Goal: Register for event/course

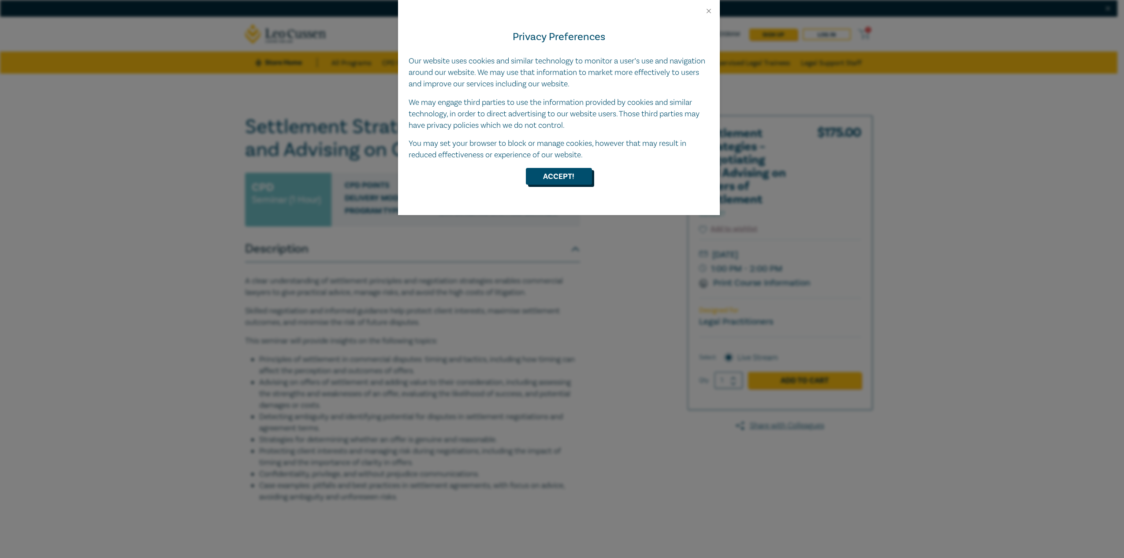
click at [566, 175] on button "Accept!" at bounding box center [559, 176] width 66 height 17
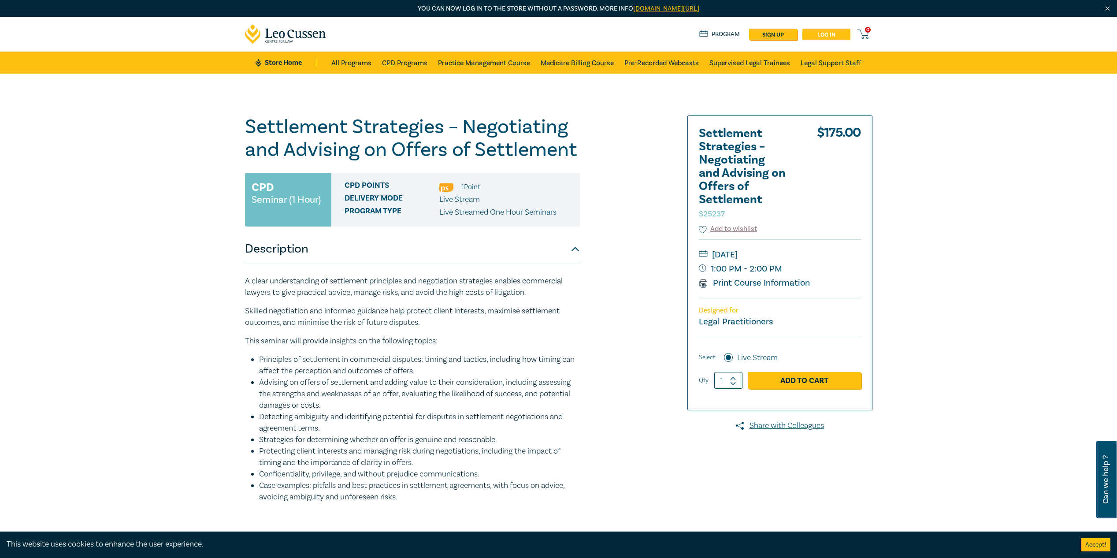
click at [820, 30] on link "Log in" at bounding box center [826, 34] width 48 height 11
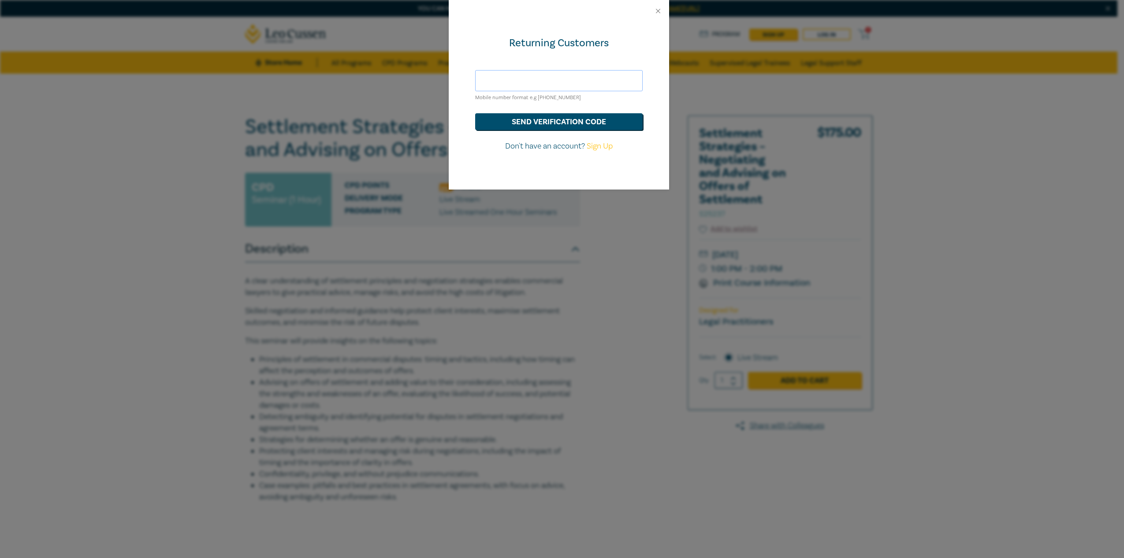
click at [555, 79] on input "text" at bounding box center [558, 80] width 167 height 21
type input "nathan@ranadvisory.com.au"
click at [533, 118] on button "send verification code" at bounding box center [558, 121] width 167 height 17
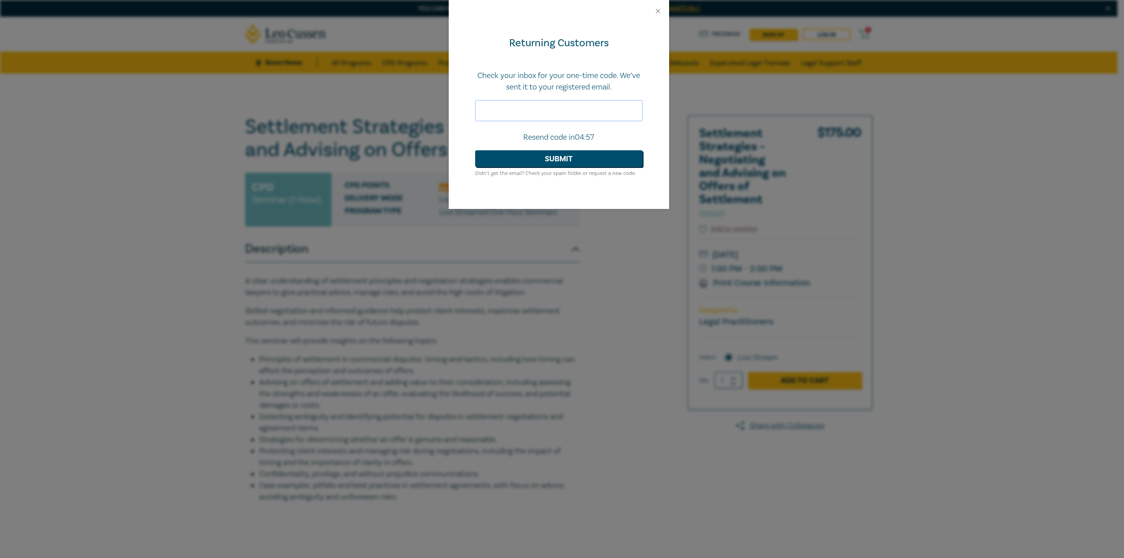
click at [547, 115] on input "text" at bounding box center [558, 110] width 167 height 21
click at [597, 115] on input "text" at bounding box center [558, 110] width 167 height 21
click at [564, 111] on input "text" at bounding box center [558, 110] width 167 height 21
type input "528856"
click at [475, 150] on button "Submit" at bounding box center [558, 158] width 167 height 17
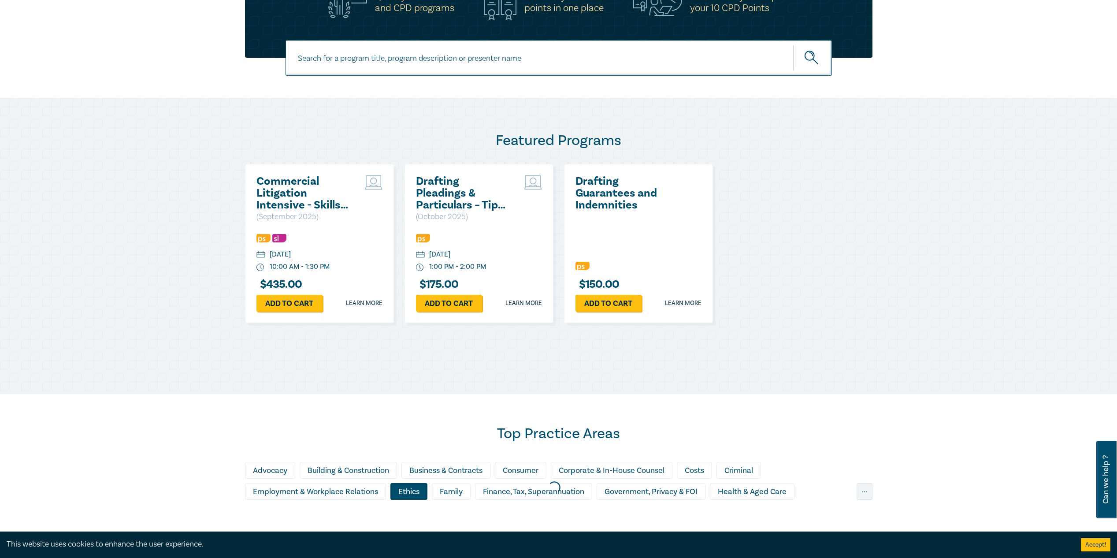
scroll to position [132, 0]
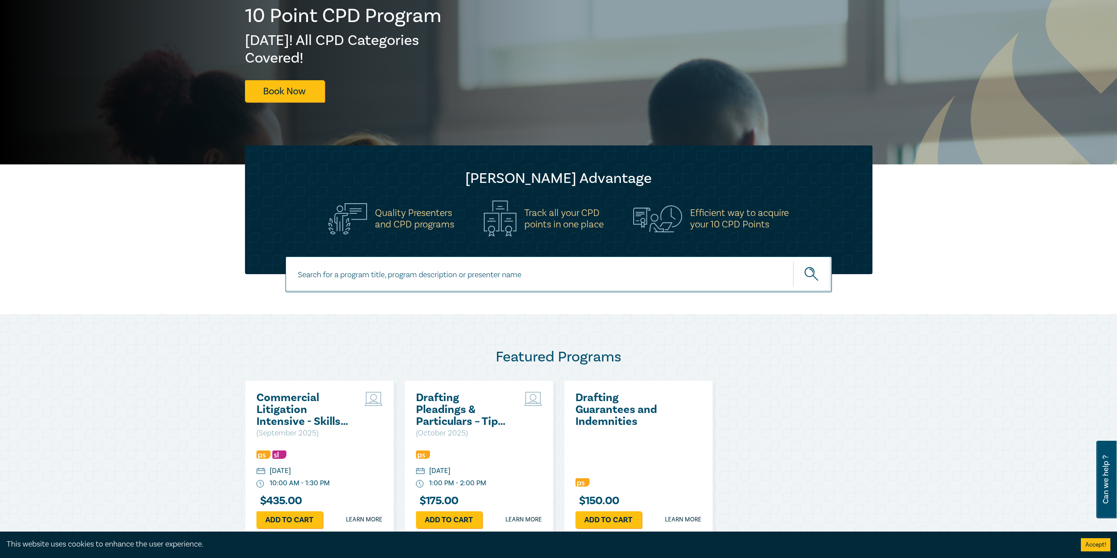
click at [504, 281] on input at bounding box center [559, 274] width 546 height 36
type input "settlement strategies"
click at [793, 261] on button "submit" at bounding box center [812, 274] width 39 height 27
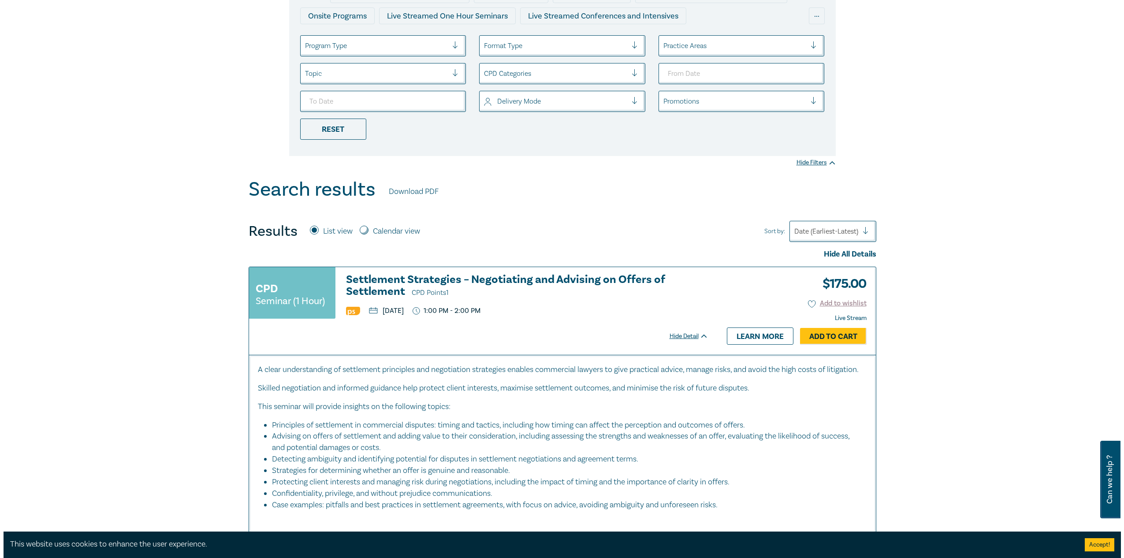
scroll to position [176, 0]
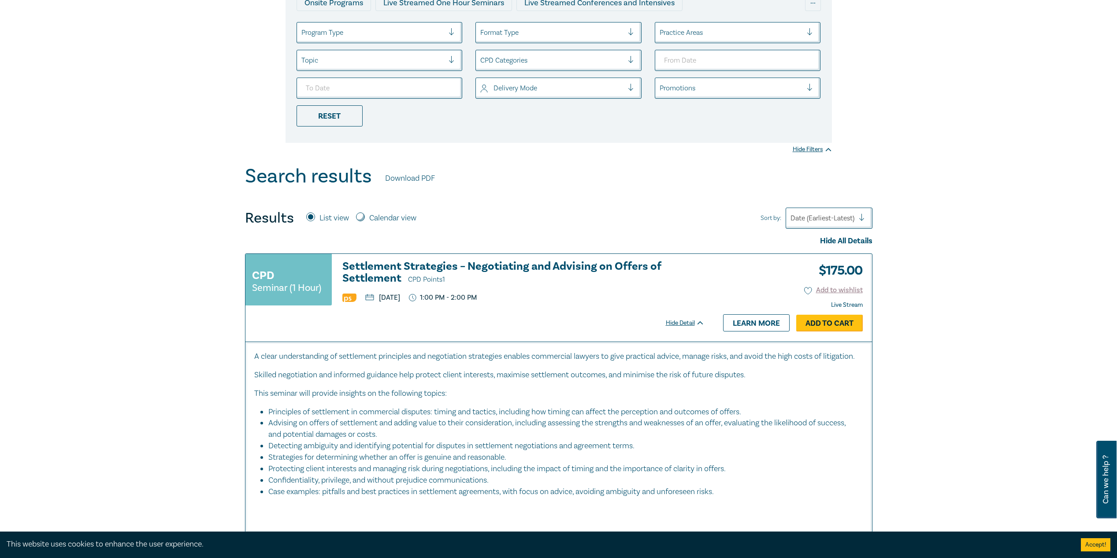
click at [832, 326] on link "Add to Cart" at bounding box center [829, 323] width 67 height 17
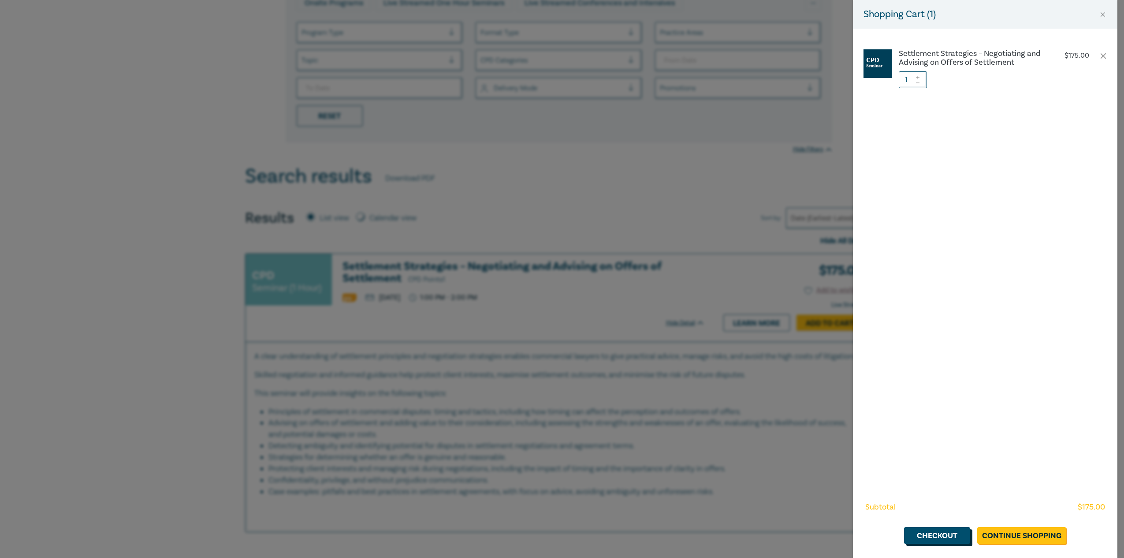
click at [948, 533] on link "Checkout" at bounding box center [937, 535] width 66 height 17
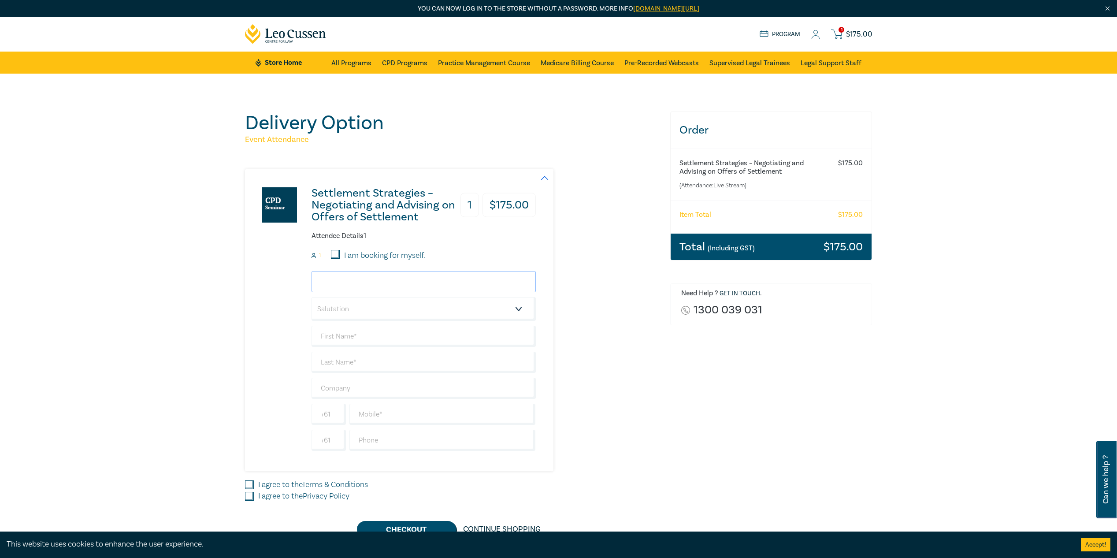
click at [401, 285] on input "email" at bounding box center [424, 281] width 224 height 21
click at [395, 255] on label "I am booking for myself." at bounding box center [384, 255] width 81 height 11
click at [340, 255] on input "I am booking for myself." at bounding box center [335, 254] width 9 height 9
checkbox input "true"
type input "[PERSON_NAME][EMAIL_ADDRESS][DOMAIN_NAME]"
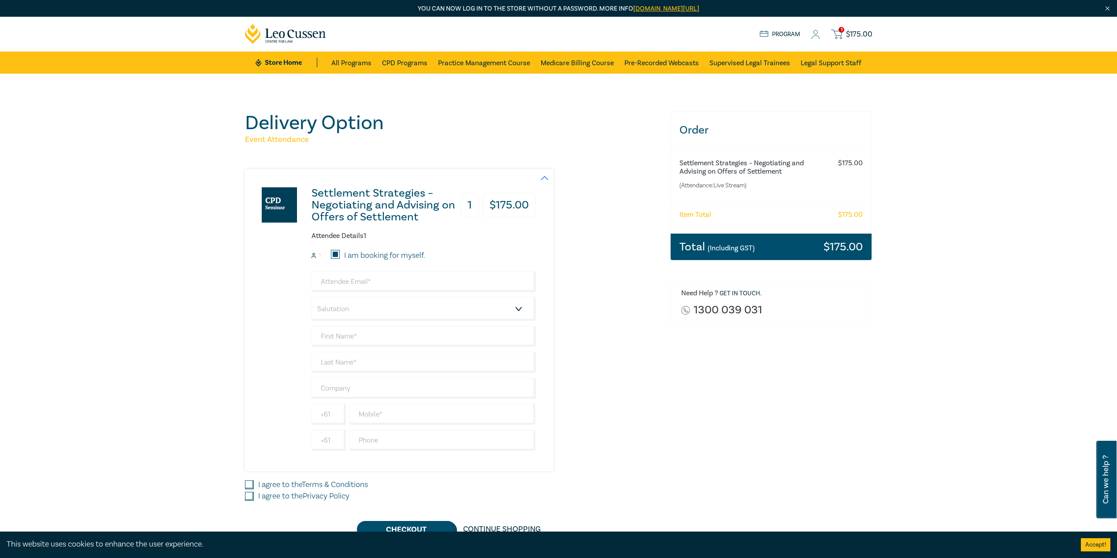
type input "Nathan"
type input "Brunt"
type input "419031188"
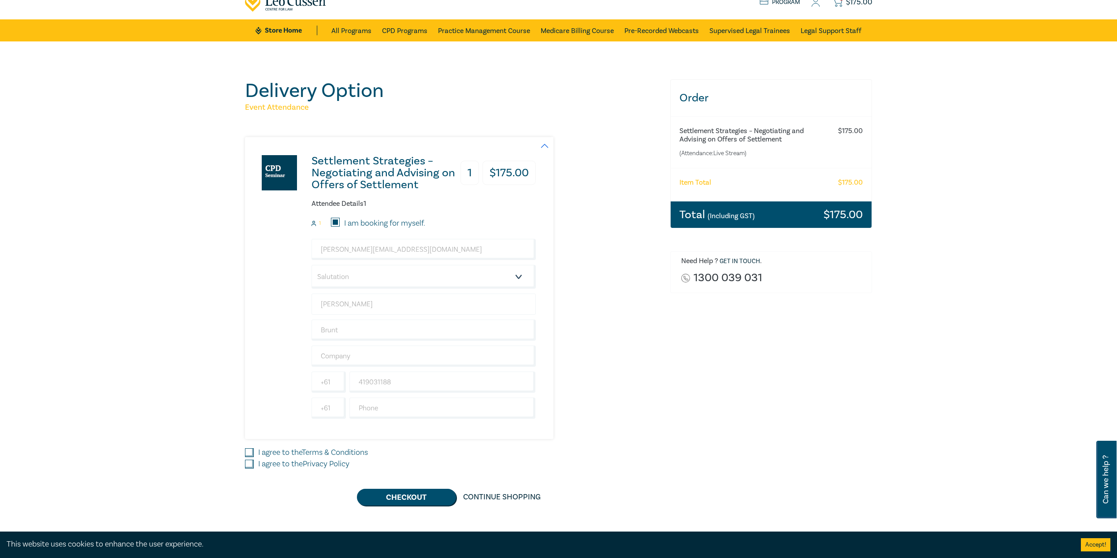
scroll to position [88, 0]
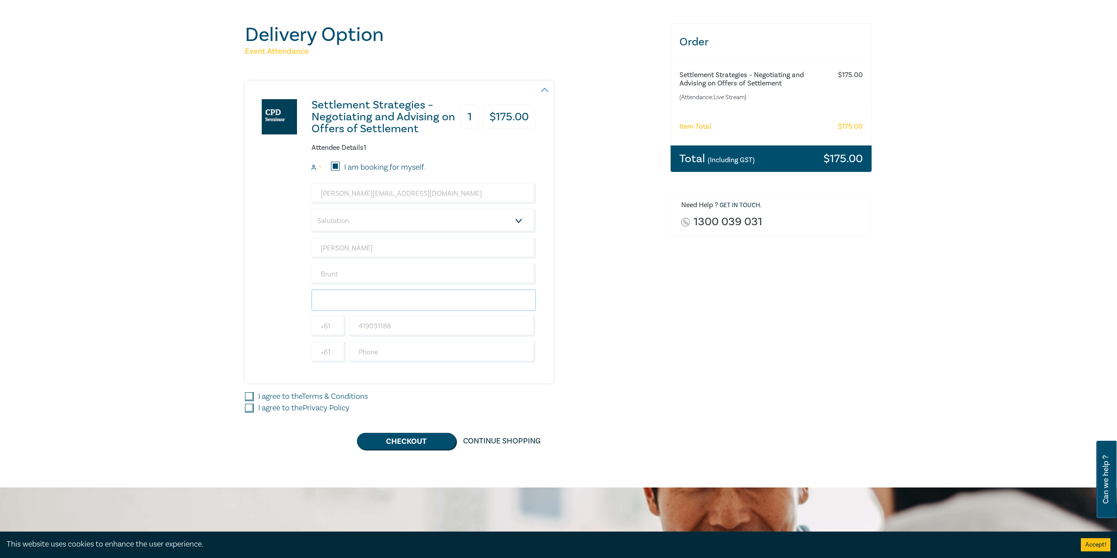
click at [397, 300] on input "text" at bounding box center [424, 300] width 224 height 21
type input "RAN Advisory Pty Ltd"
type input "0419031188"
type input "Australia"
click at [407, 330] on input "419031188" at bounding box center [442, 326] width 186 height 21
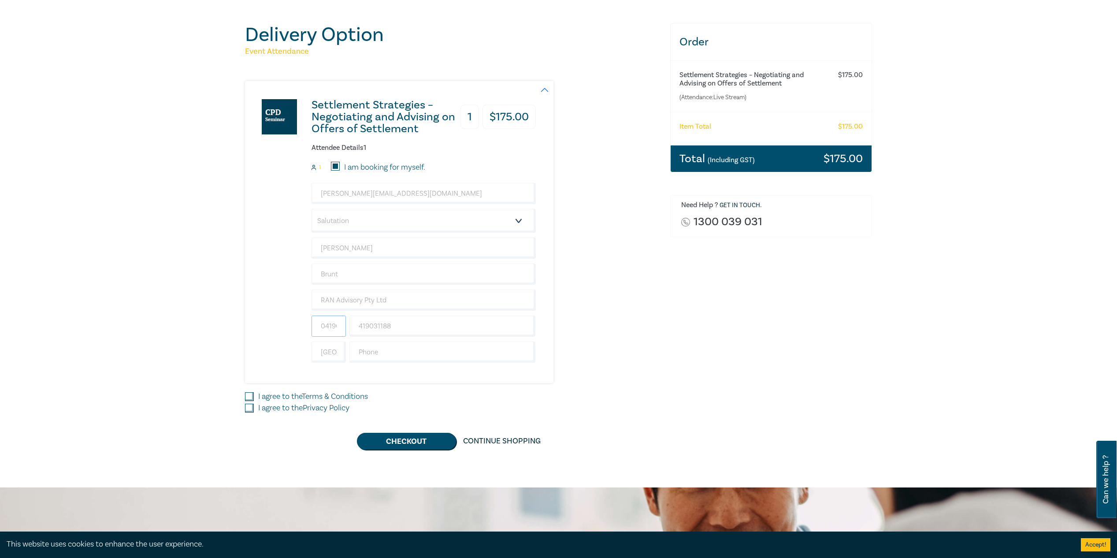
click at [329, 331] on input "0419031188" at bounding box center [329, 326] width 34 height 21
type input "+61"
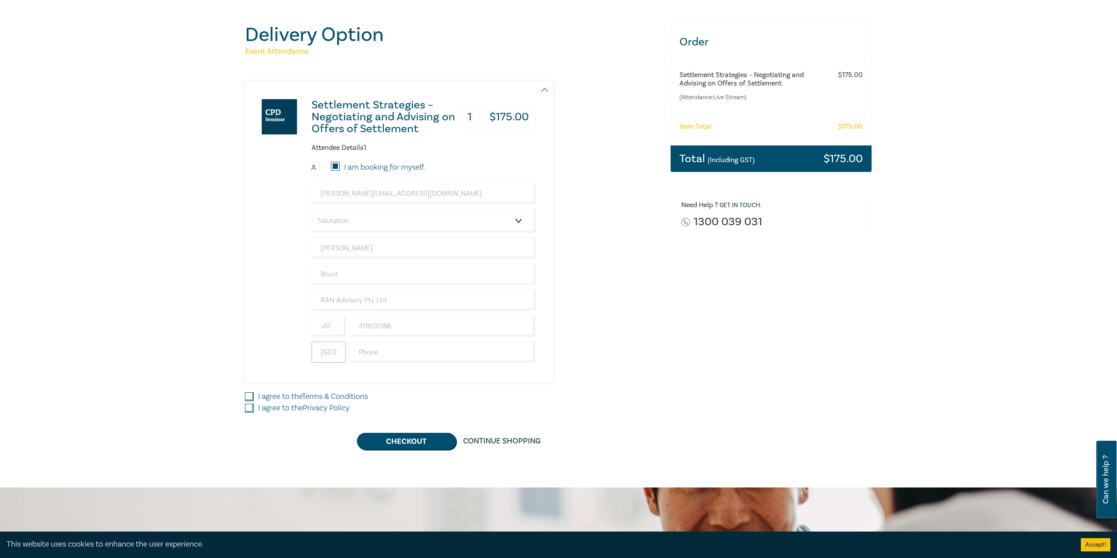
click at [323, 356] on input "Australia" at bounding box center [329, 352] width 34 height 21
click at [330, 398] on link "Terms & Conditions" at bounding box center [335, 396] width 66 height 10
click at [254, 398] on input "I agree to the Terms & Conditions" at bounding box center [249, 396] width 9 height 9
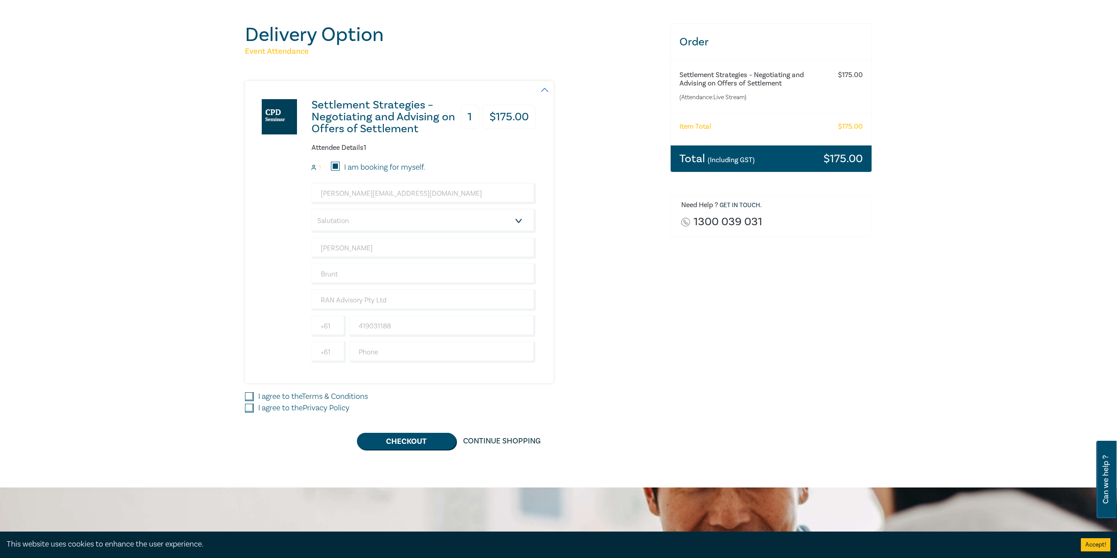
checkbox input "true"
click at [252, 407] on input "I agree to the Privacy Policy" at bounding box center [249, 408] width 9 height 9
checkbox input "true"
click at [661, 401] on div "Delivery Option Event Attendance Settlement Strategies – Negotiating and Advisi…" at bounding box center [452, 236] width 425 height 426
click at [375, 217] on select "Salutation Mr. Mrs. Ms. Miss Dr. Prof. Other" at bounding box center [424, 221] width 224 height 24
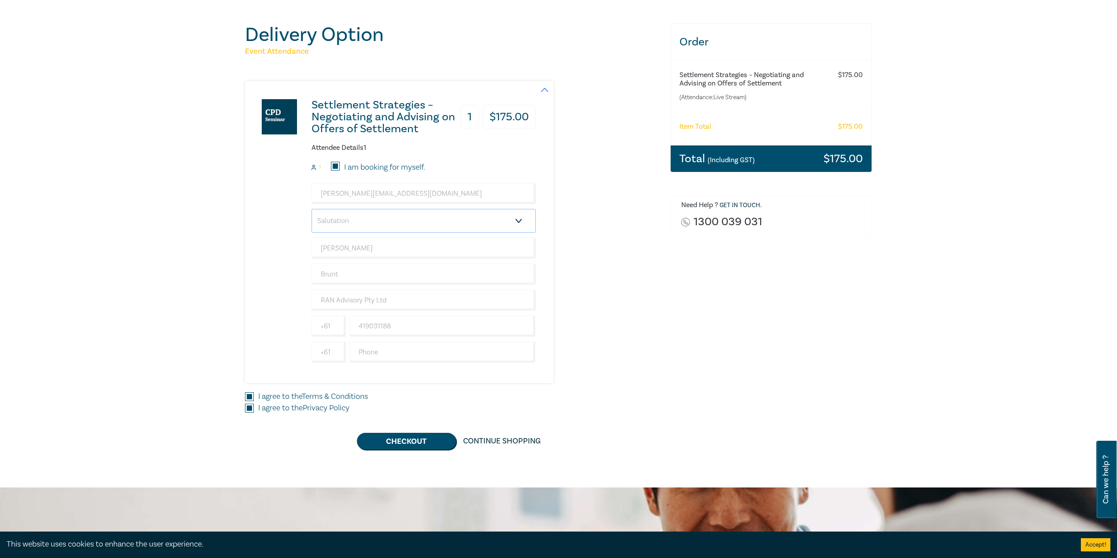
select select "Mr."
click at [312, 209] on select "Salutation Mr. Mrs. Ms. Miss Dr. Prof. Other" at bounding box center [424, 221] width 224 height 24
click at [366, 271] on input "Brunt" at bounding box center [424, 274] width 224 height 21
click at [813, 361] on div "Order Settlement Strategies – Negotiating and Advising on Offers of Settlement …" at bounding box center [771, 236] width 213 height 426
click at [426, 440] on button "Checkout" at bounding box center [406, 441] width 99 height 17
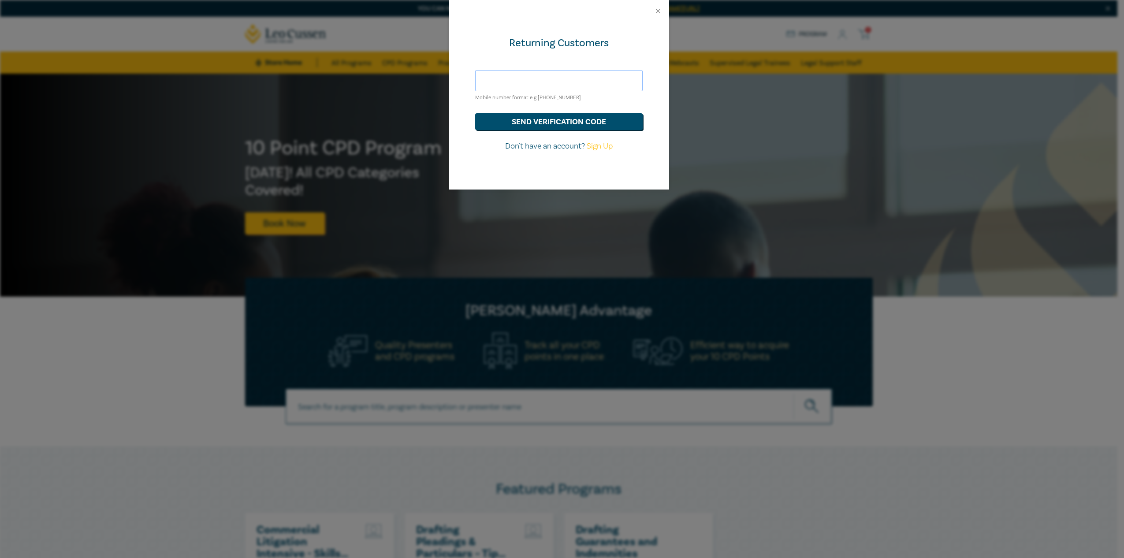
click at [564, 85] on input "text" at bounding box center [558, 80] width 167 height 21
click at [574, 122] on button "send verification code" at bounding box center [558, 121] width 167 height 17
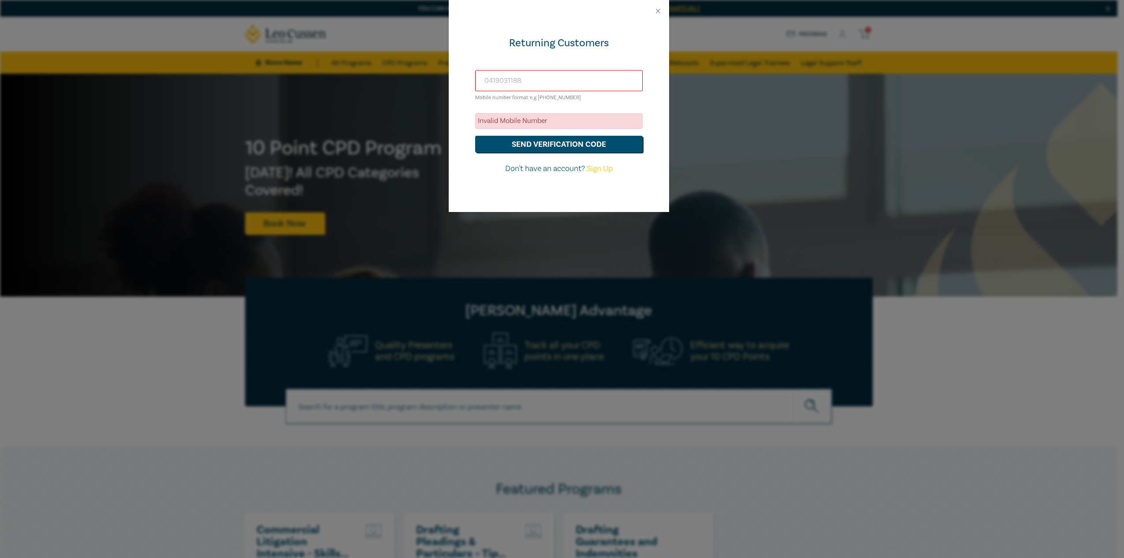
drag, startPoint x: 531, startPoint y: 79, endPoint x: 661, endPoint y: 115, distance: 134.2
click at [531, 79] on input "0419031188" at bounding box center [558, 80] width 167 height 21
type input "[PHONE_NUMBER]"
click at [475, 136] on button "send verification code" at bounding box center [558, 144] width 167 height 17
